Goal: Check status: Check status

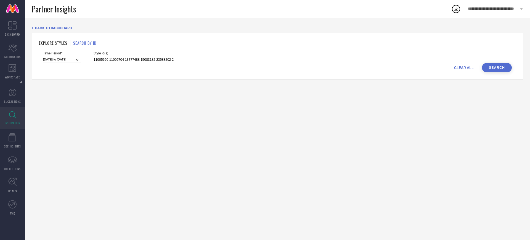
click at [130, 60] on input "11005690 11005704 13777488 15083182 23588202 24024374 25981604 25981634 2672685…" at bounding box center [134, 60] width 80 height 6
paste input "3777488 11005690 13778062 13645730 26771044"
type input "13777488 11005690 13778062 13645730 26771044"
select select "8"
select select "2025"
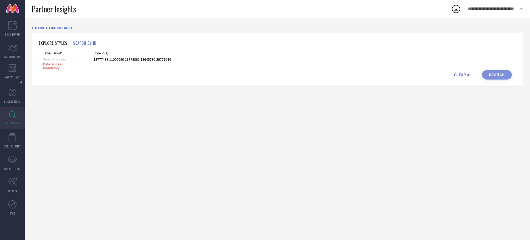
select select "9"
select select "2025"
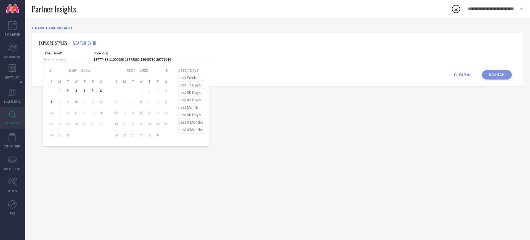
click at [78, 59] on input at bounding box center [62, 60] width 38 height 6
type input "13777488 11005690 13778062 13645730 26771044"
click at [194, 115] on span "last 90 days" at bounding box center [191, 114] width 28 height 7
type input "[DATE] to [DATE]"
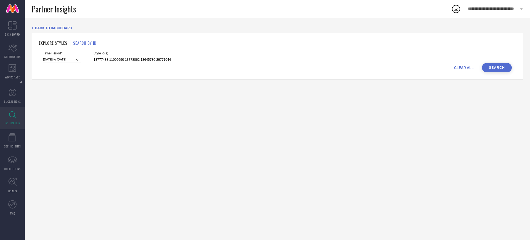
click at [488, 66] on button "Search" at bounding box center [497, 67] width 30 height 9
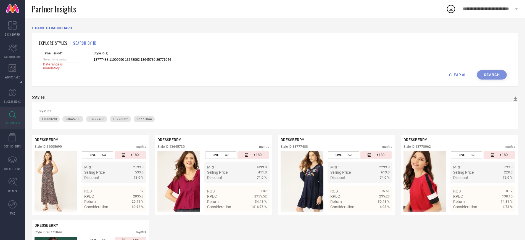
select select "8"
select select "2025"
select select "9"
select select "2025"
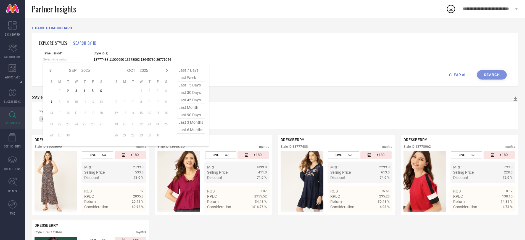
click at [77, 60] on input at bounding box center [62, 60] width 38 height 6
click at [183, 132] on span "last 6 months" at bounding box center [191, 129] width 28 height 7
type input "[DATE] to [DATE]"
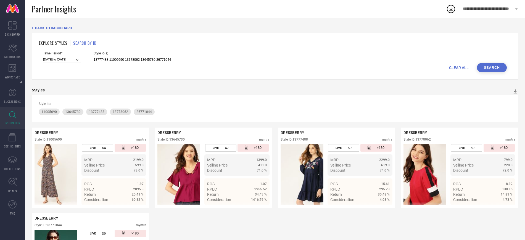
click at [493, 67] on button "Search" at bounding box center [492, 67] width 30 height 9
